Goal: Information Seeking & Learning: Learn about a topic

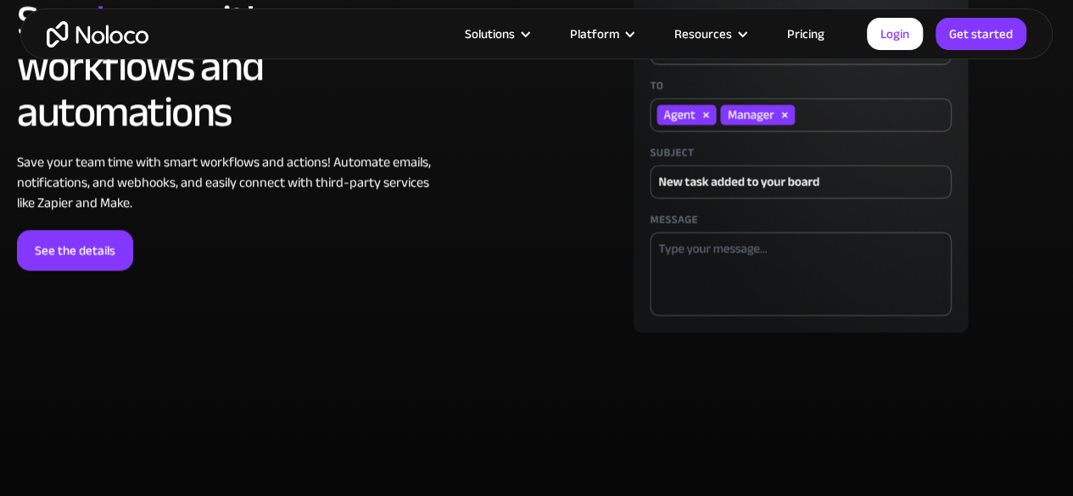
scroll to position [4390, 0]
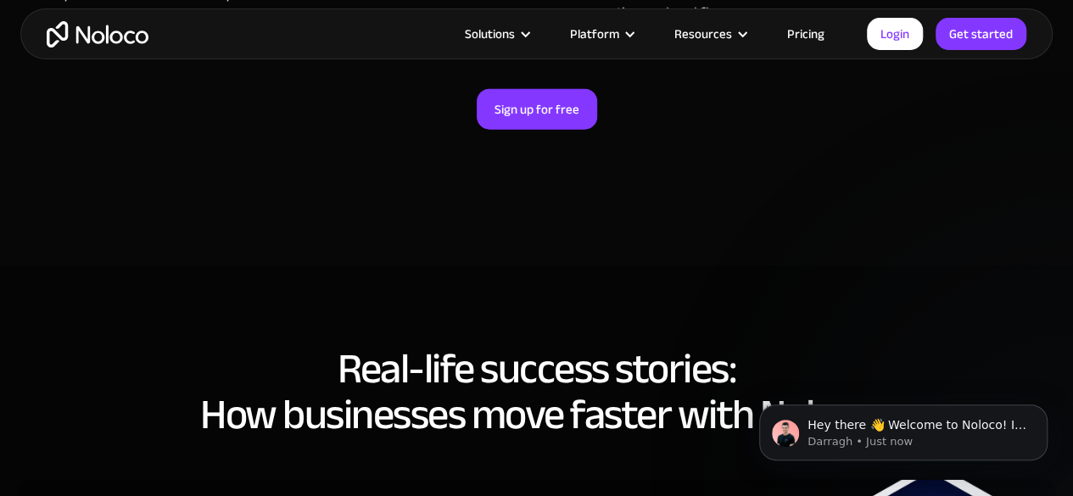
scroll to position [5215, 0]
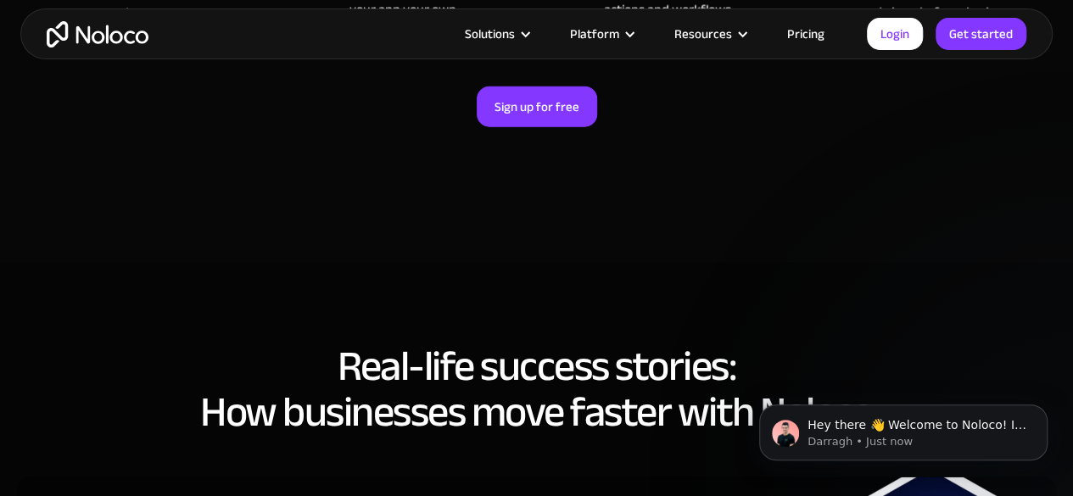
click at [805, 31] on link "Pricing" at bounding box center [806, 34] width 80 height 22
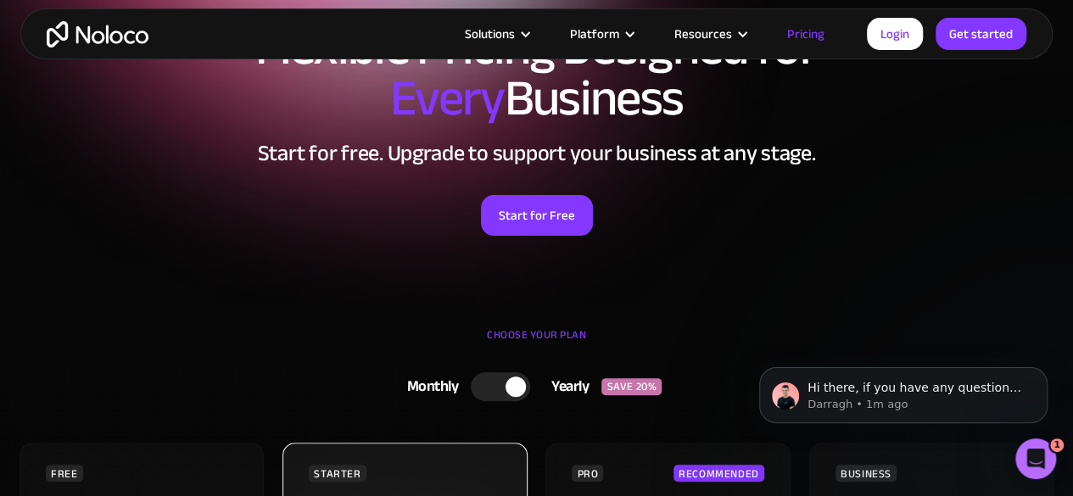
scroll to position [92, 0]
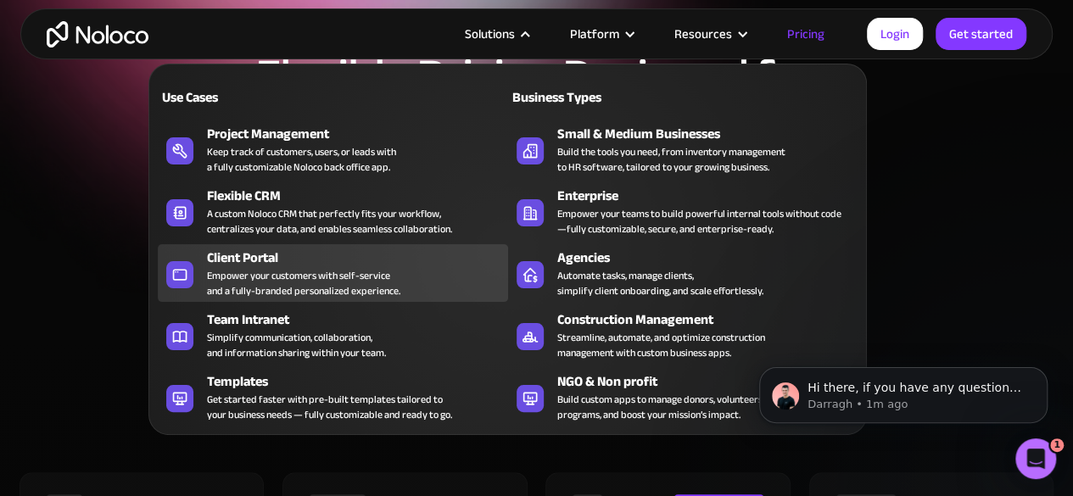
click at [303, 274] on div "Empower your customers with self-service and a fully-branded personalized exper…" at bounding box center [303, 283] width 193 height 31
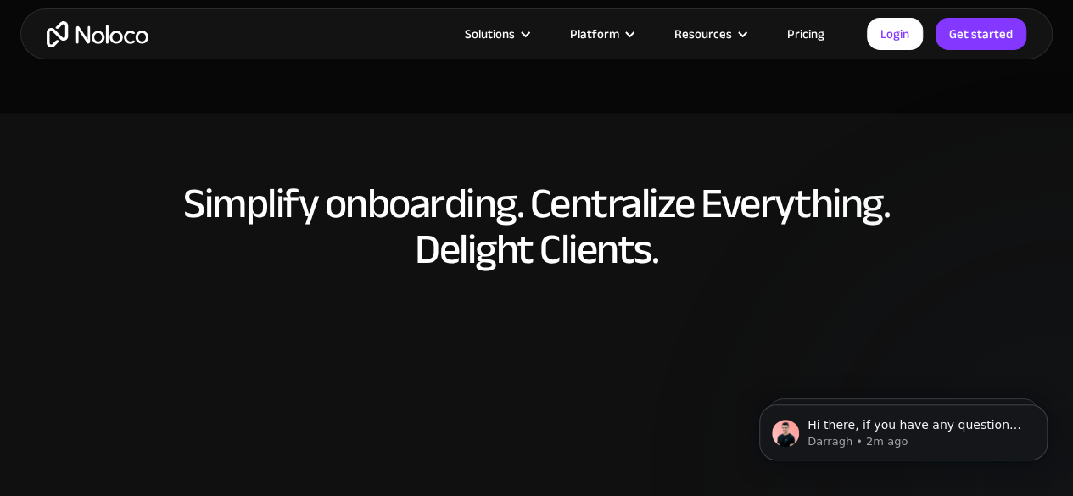
scroll to position [7191, 0]
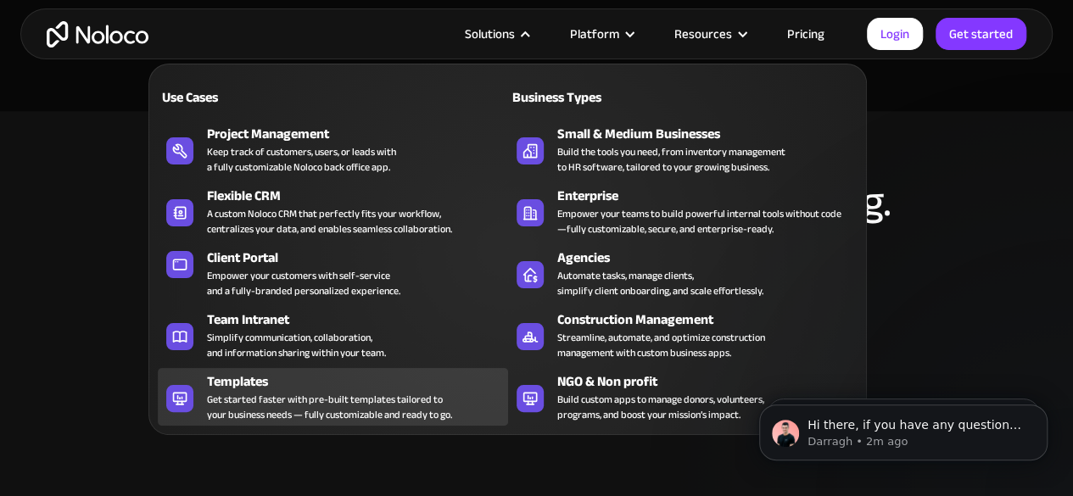
click at [323, 405] on div "Get started faster with pre-built templates tailored to your business needs — f…" at bounding box center [329, 407] width 245 height 31
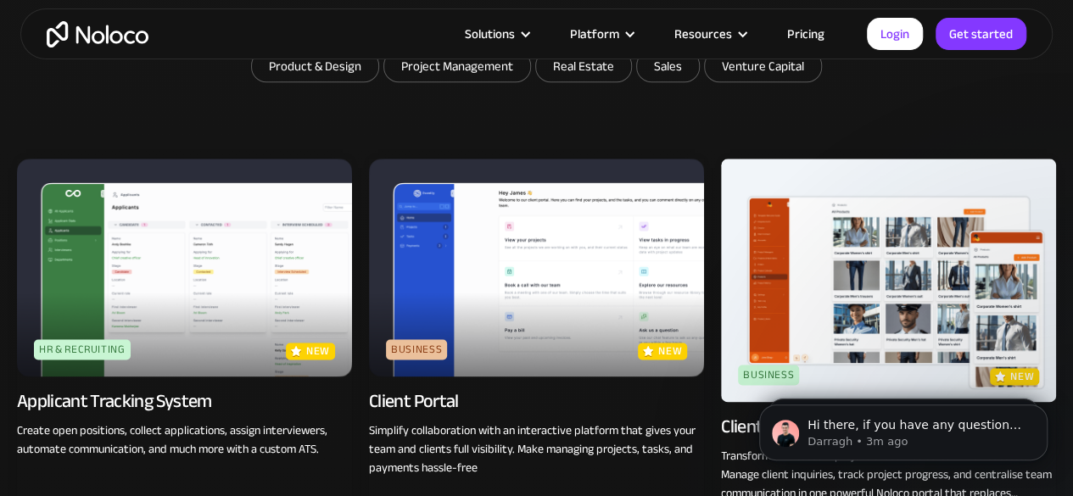
scroll to position [1162, 0]
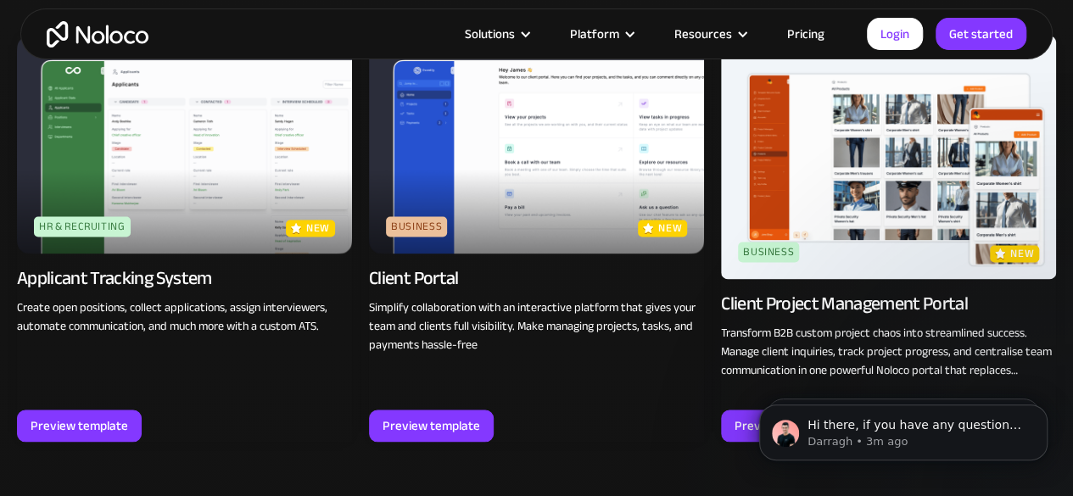
click at [480, 171] on img at bounding box center [536, 145] width 335 height 218
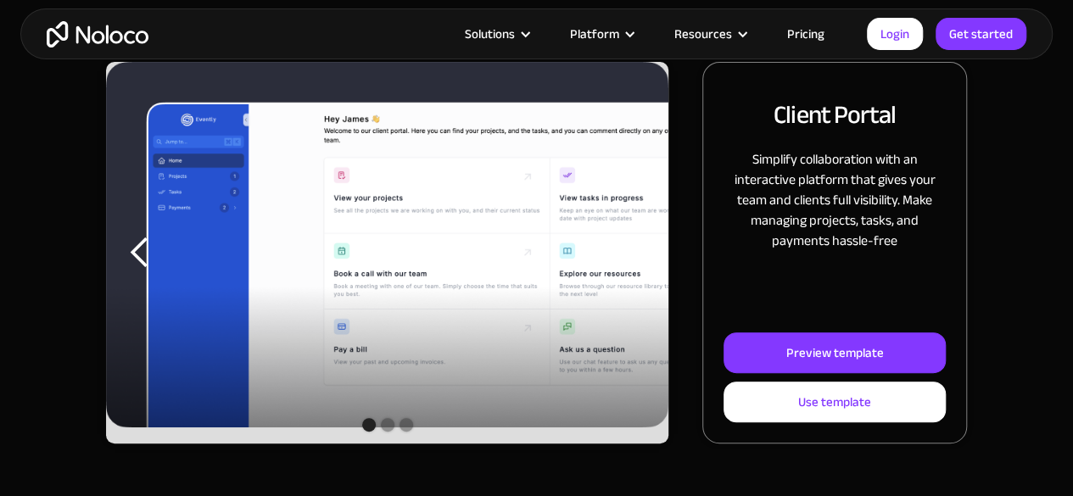
scroll to position [241, 0]
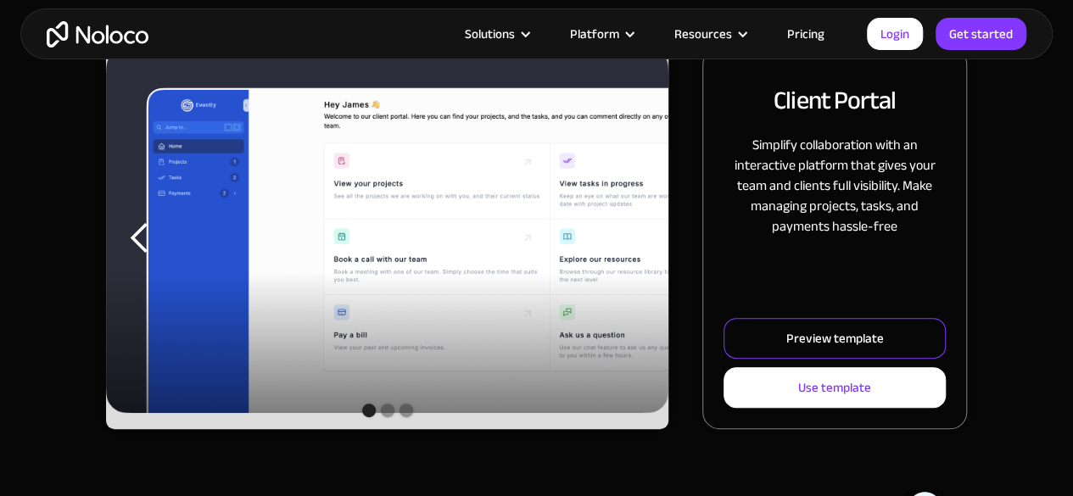
click at [826, 344] on div "Preview template" at bounding box center [836, 338] width 98 height 22
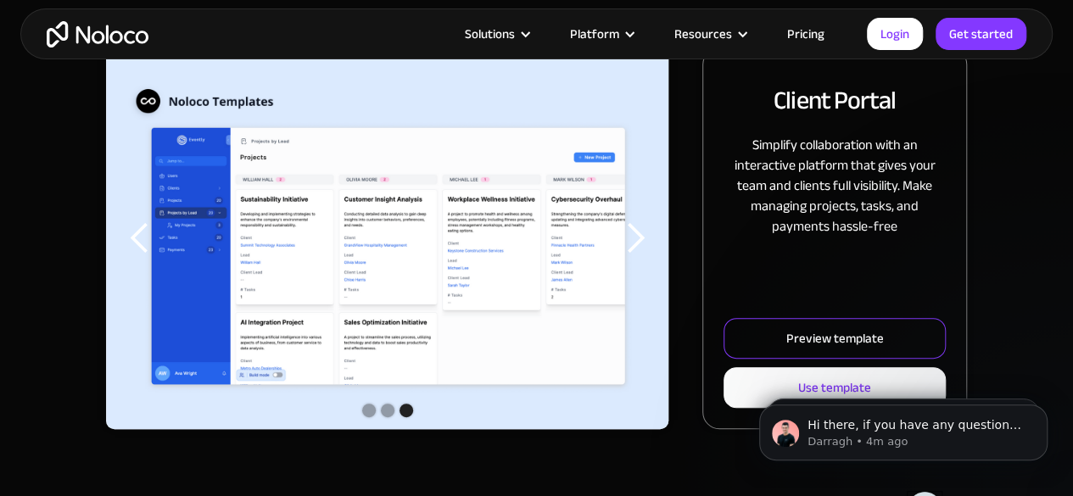
scroll to position [0, 0]
